Goal: Information Seeking & Learning: Learn about a topic

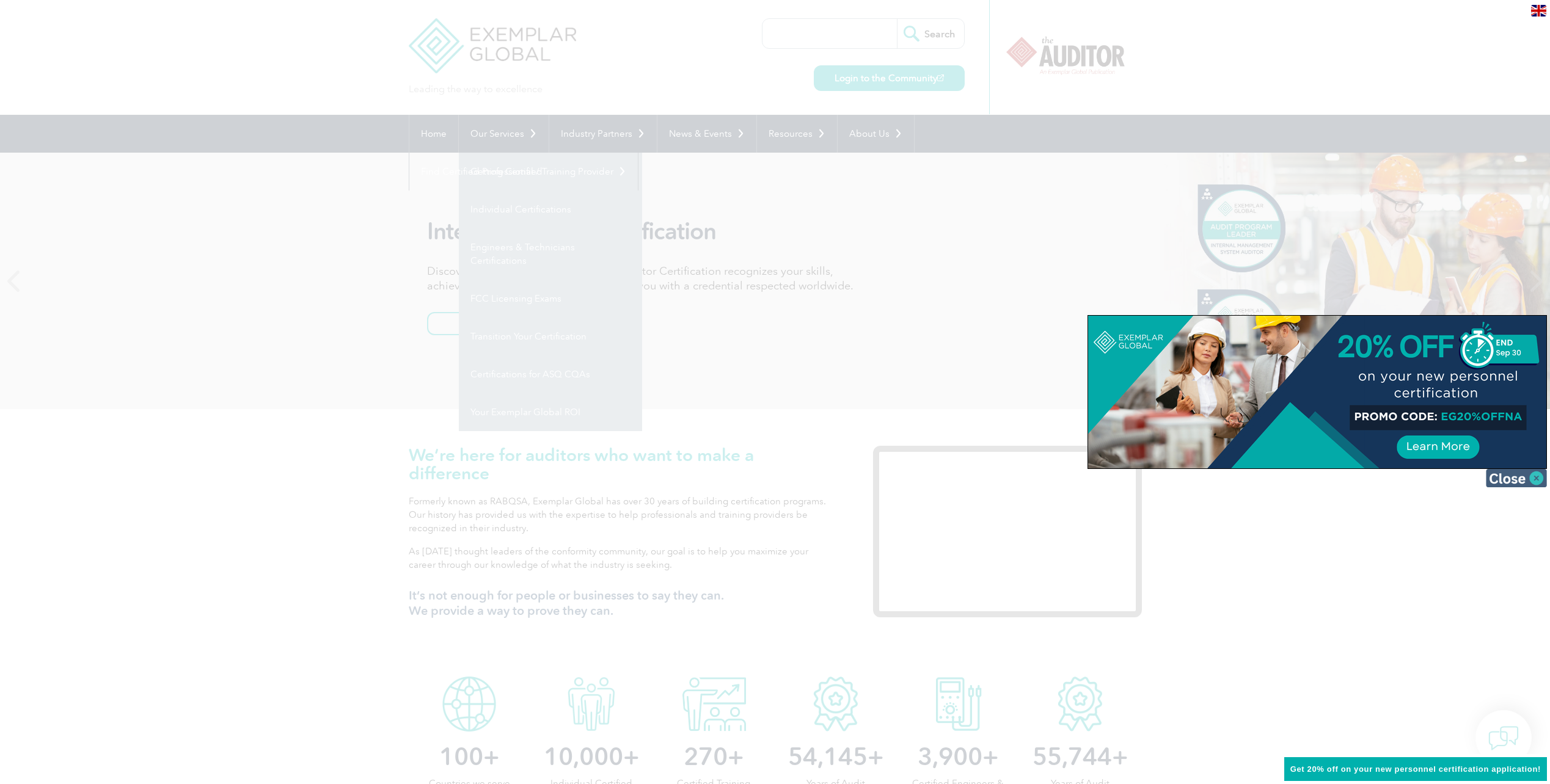
click at [1539, 478] on img at bounding box center [1516, 478] width 61 height 18
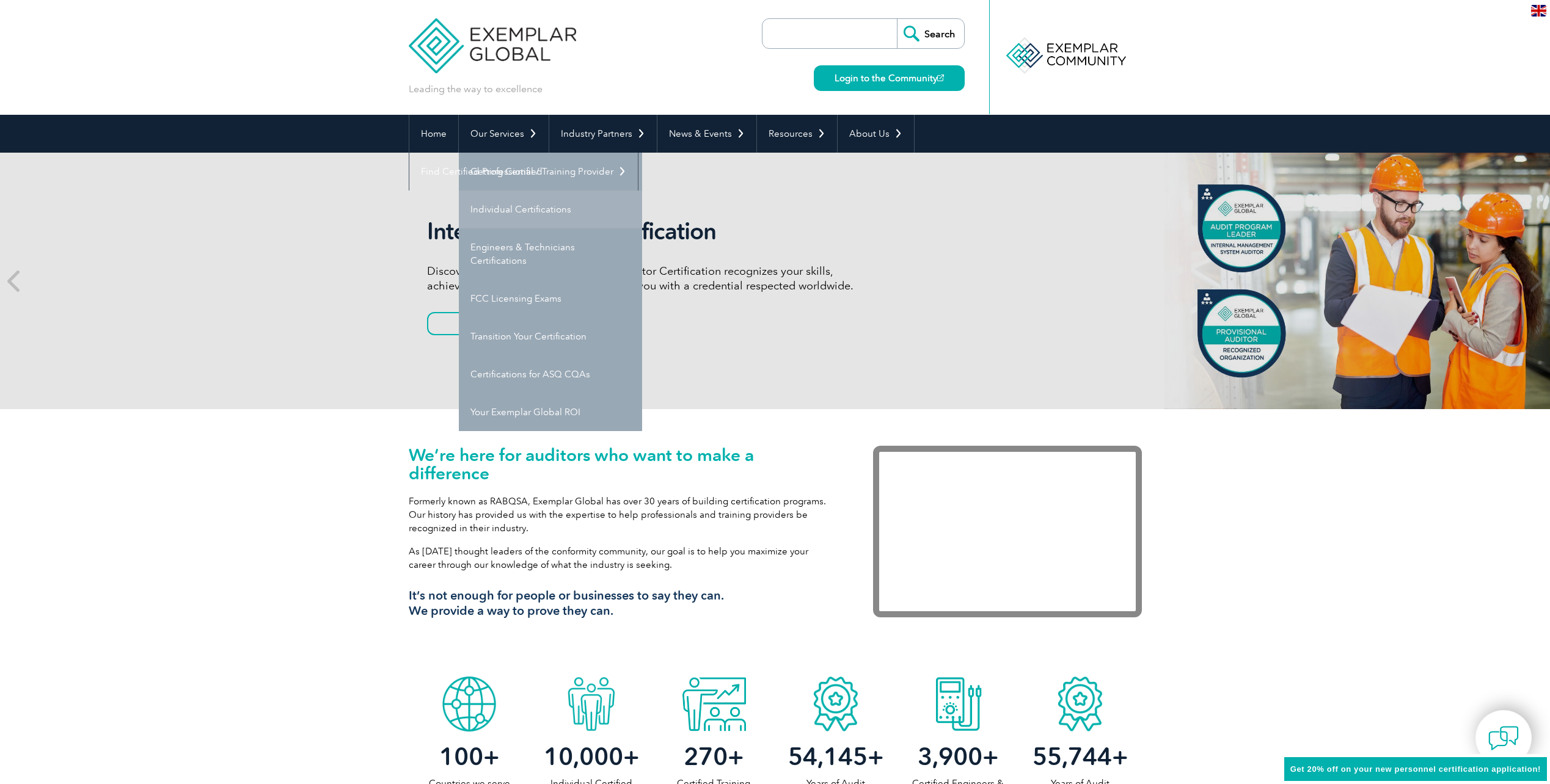
click at [564, 207] on link "Individual Certifications" at bounding box center [551, 210] width 184 height 38
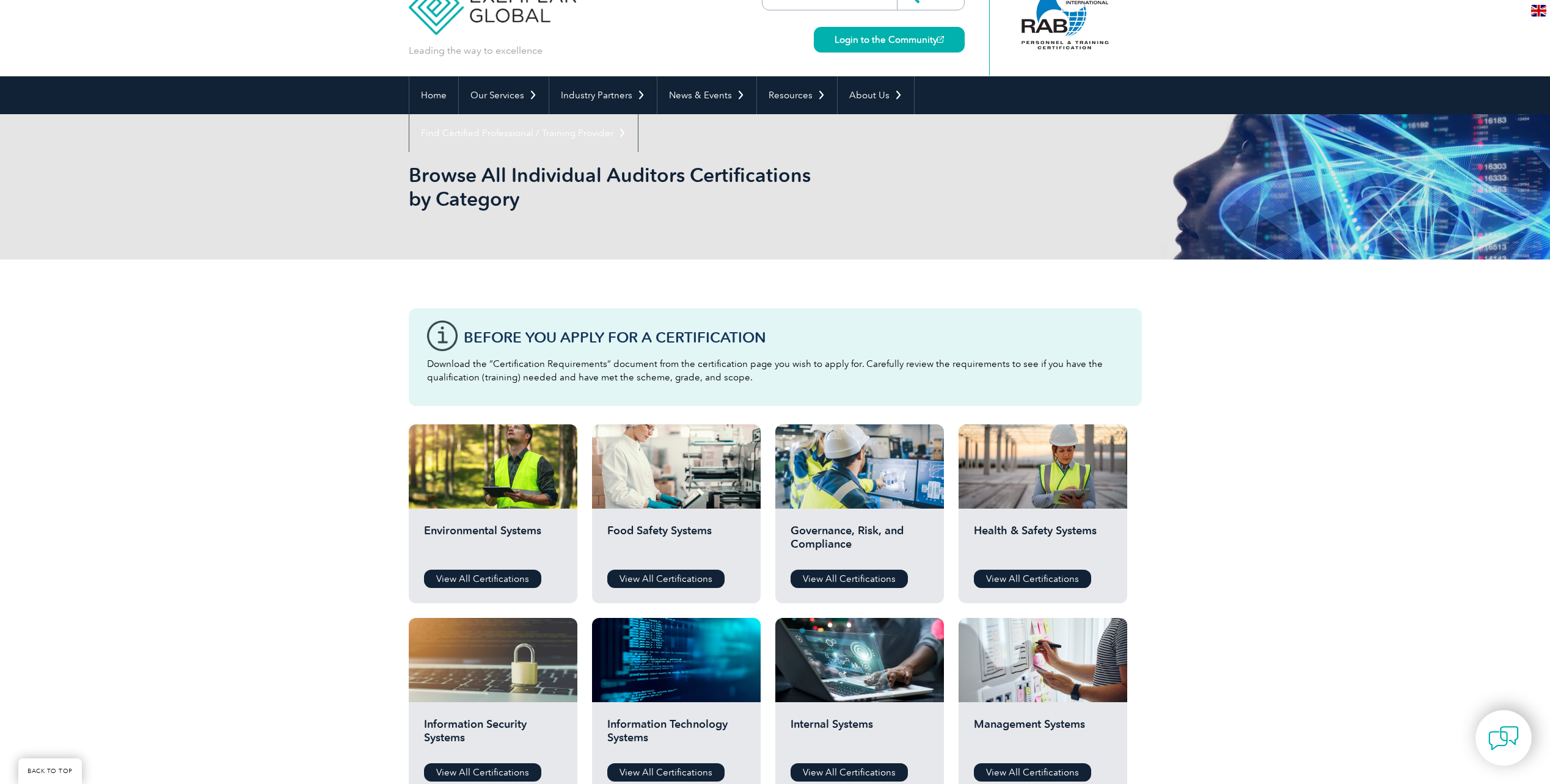
scroll to position [245, 0]
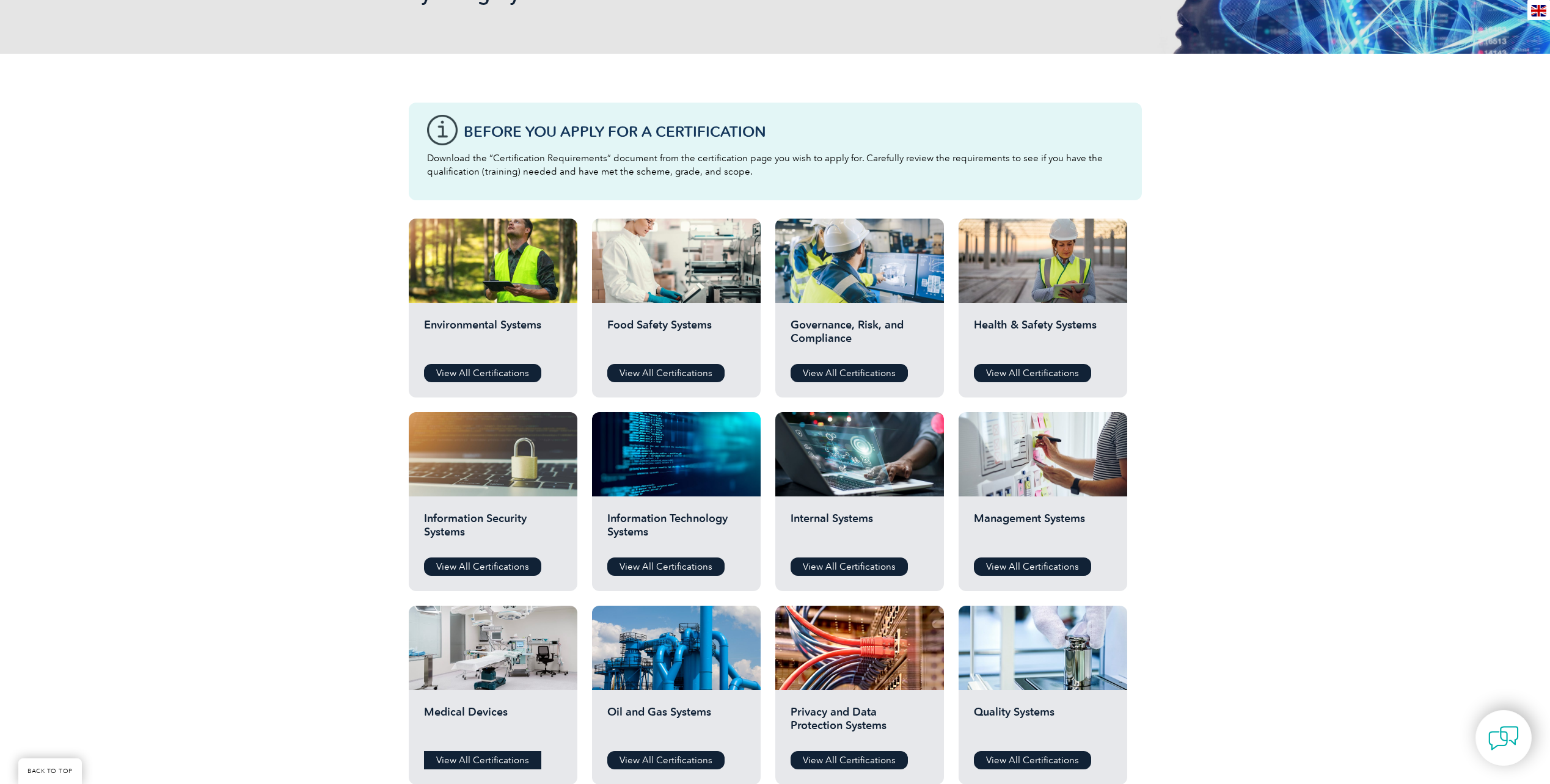
click at [456, 758] on link "View All Certifications" at bounding box center [482, 760] width 117 height 18
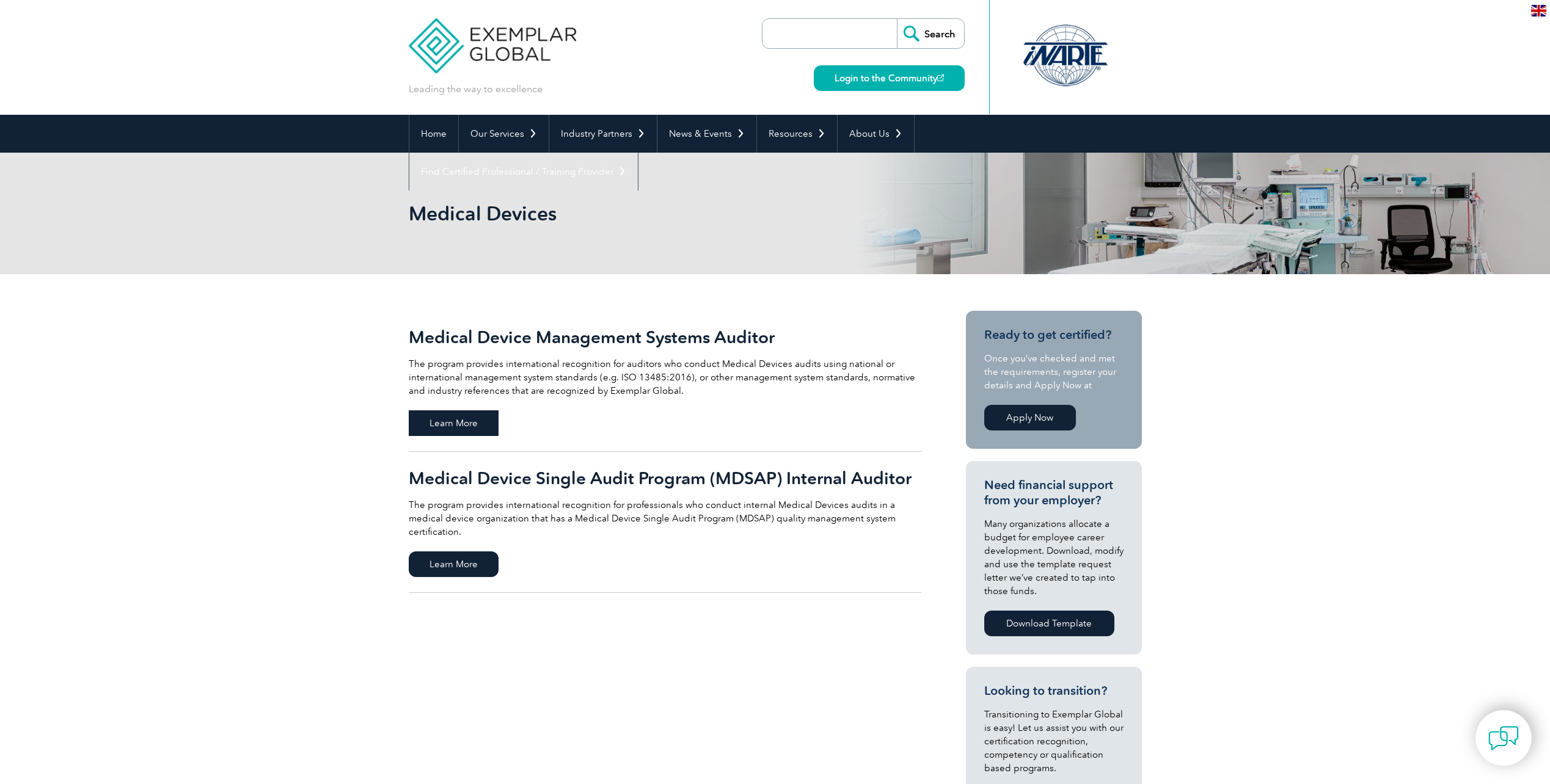
click at [460, 414] on span "Learn More" at bounding box center [453, 423] width 90 height 25
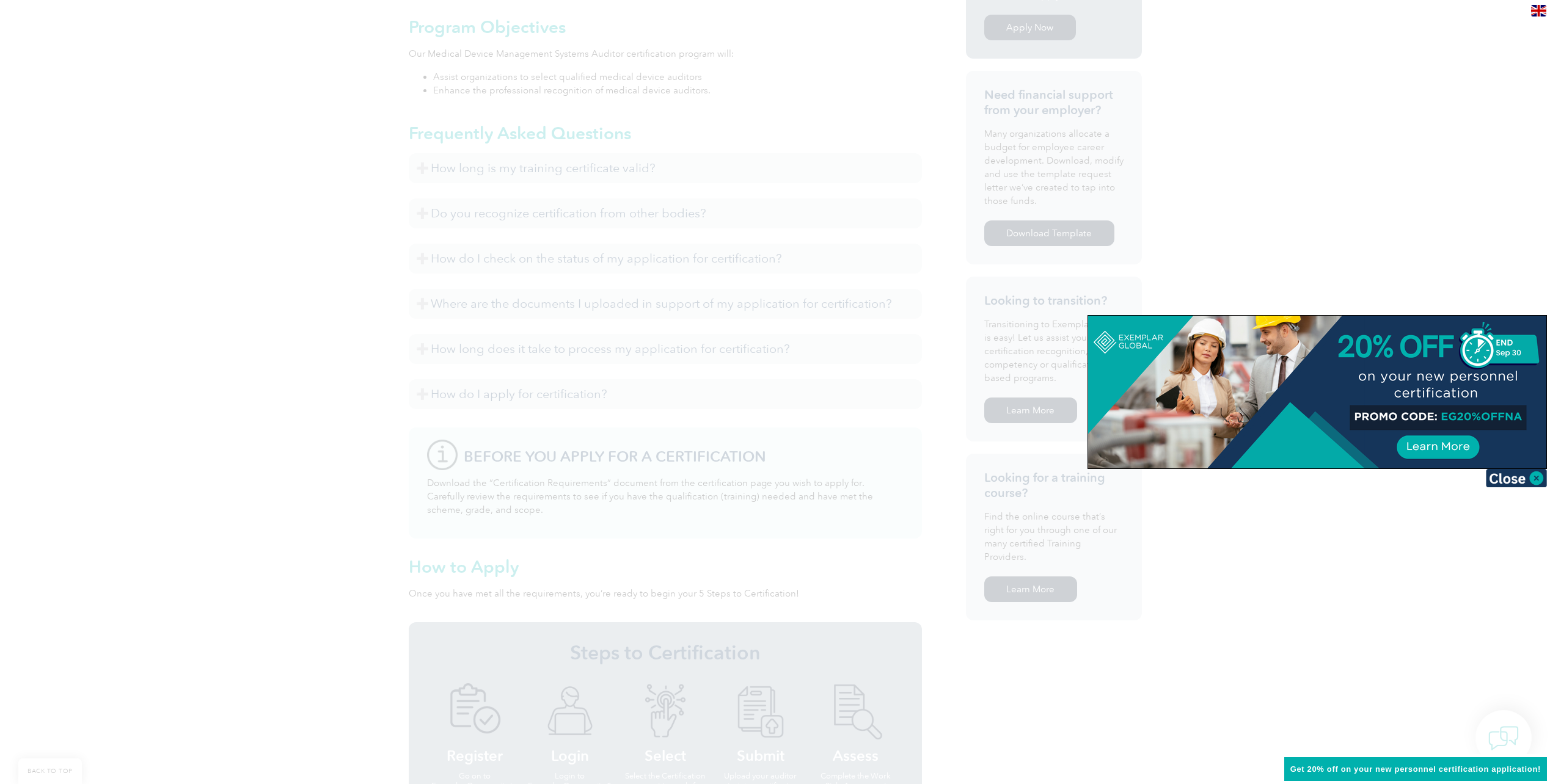
scroll to position [305, 0]
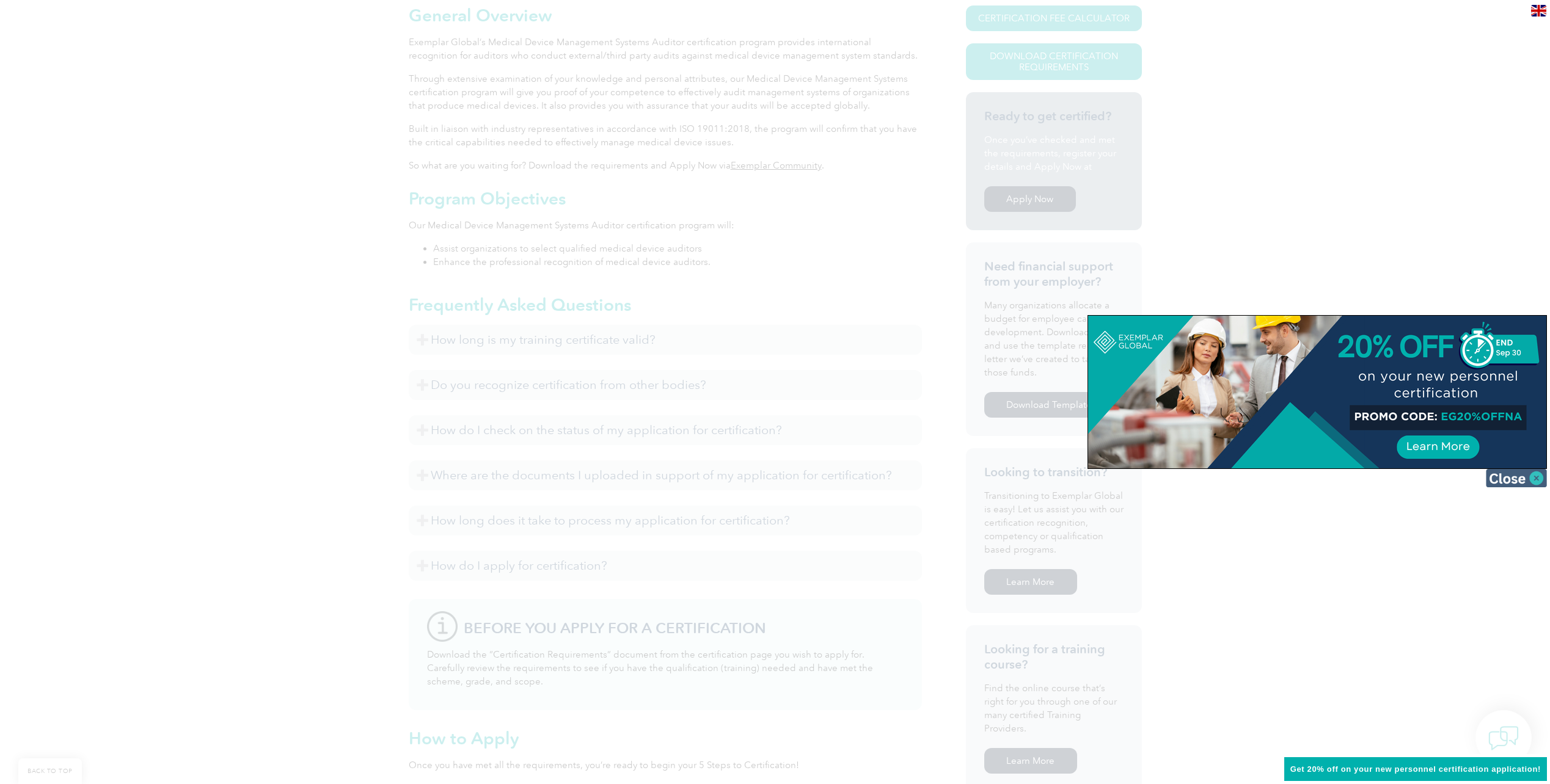
click at [1522, 481] on img at bounding box center [1516, 478] width 61 height 18
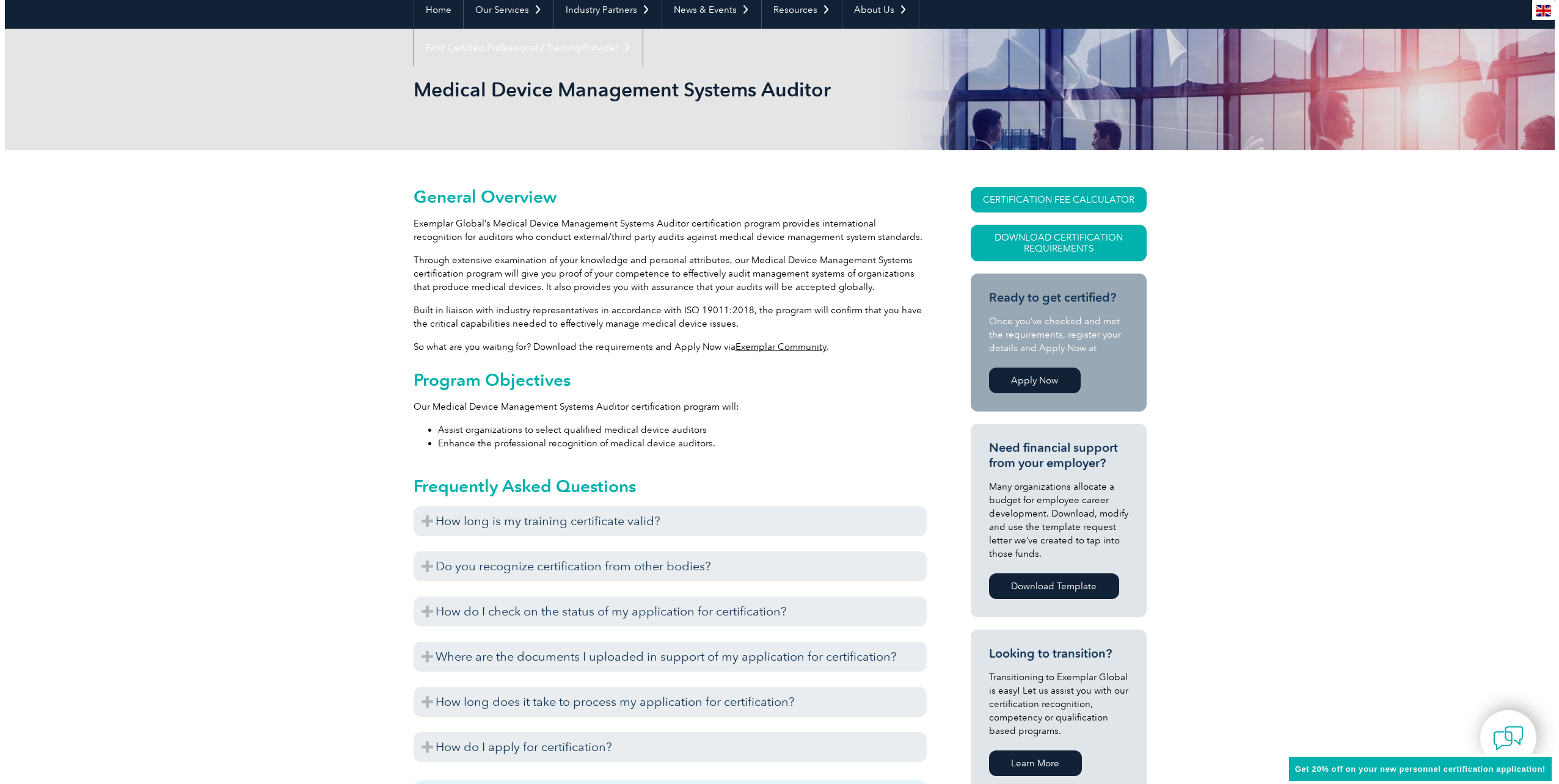
scroll to position [0, 0]
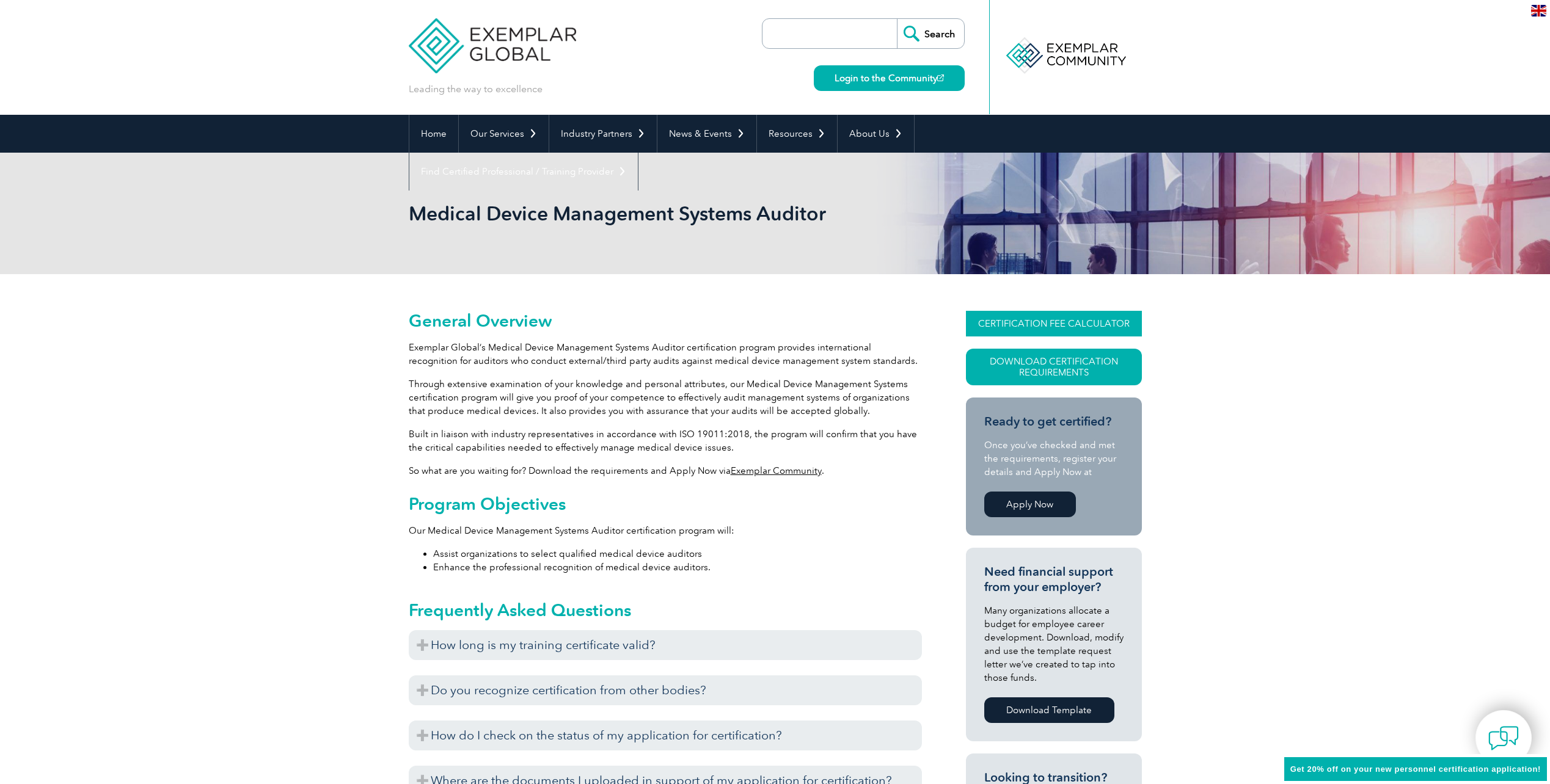
click at [1048, 326] on link "CERTIFICATION FEE CALCULATOR" at bounding box center [1054, 323] width 176 height 25
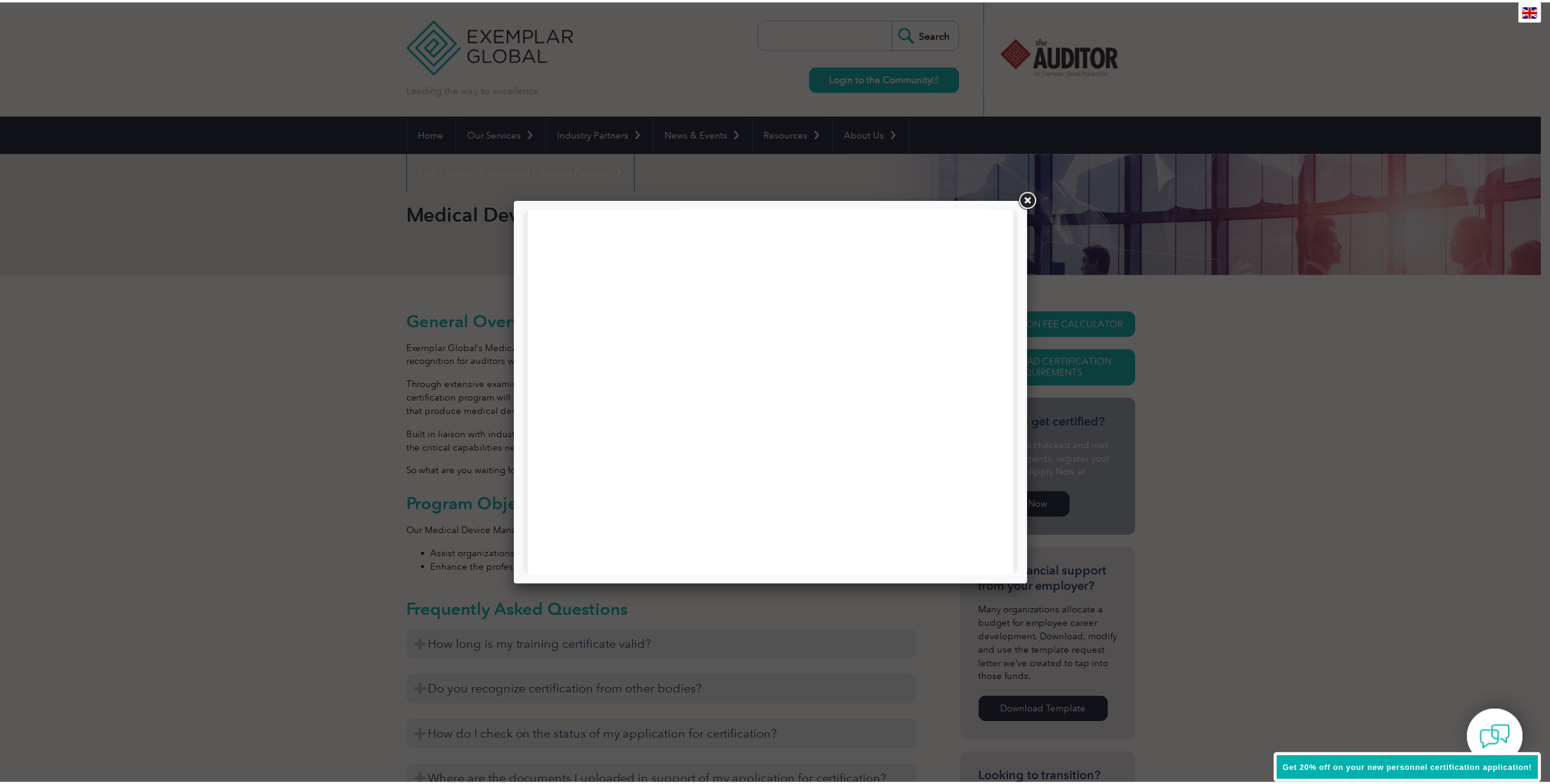
scroll to position [366, 0]
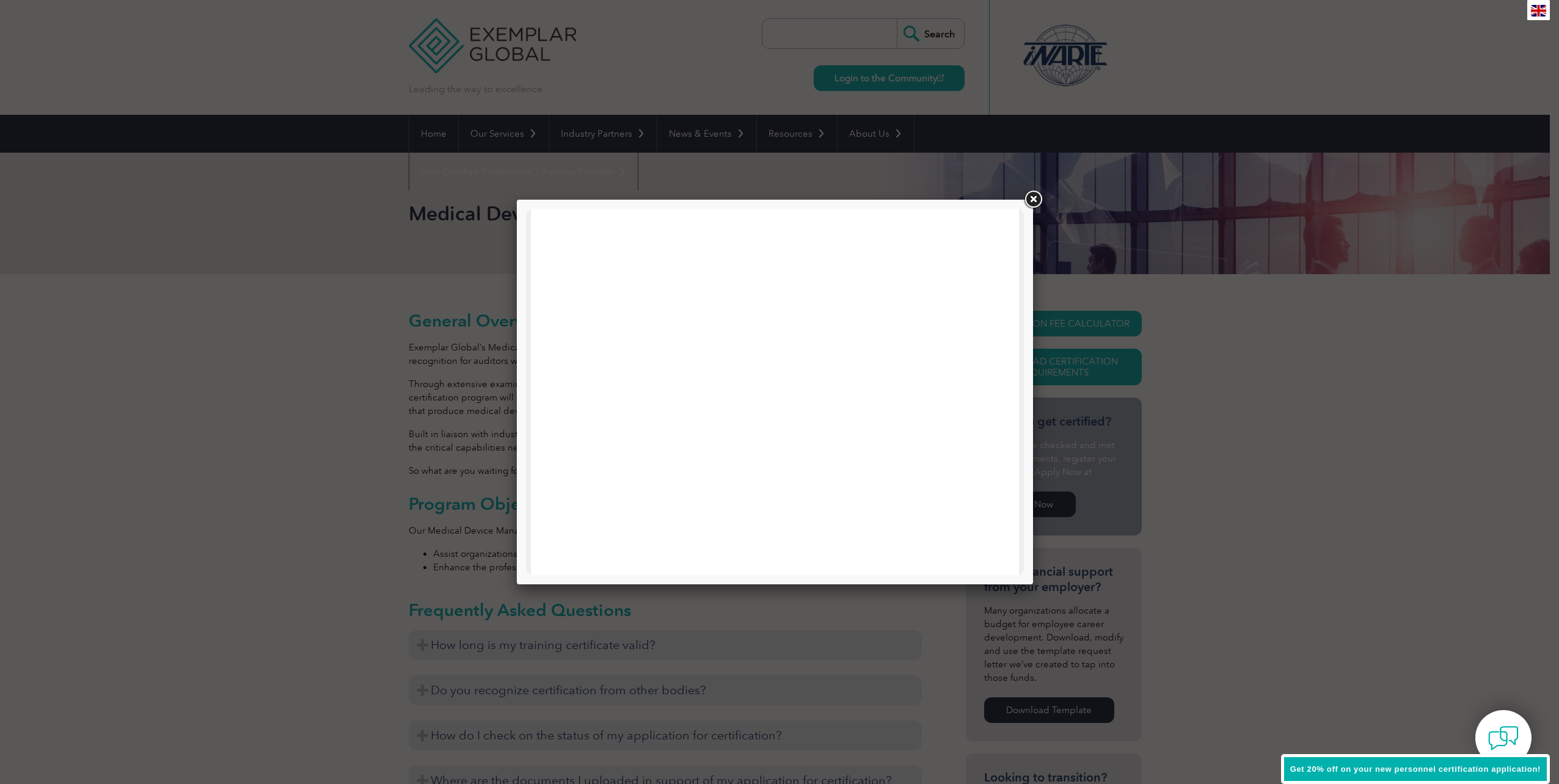
click at [1026, 197] on link at bounding box center [1033, 199] width 22 height 22
